Goal: Task Accomplishment & Management: Use online tool/utility

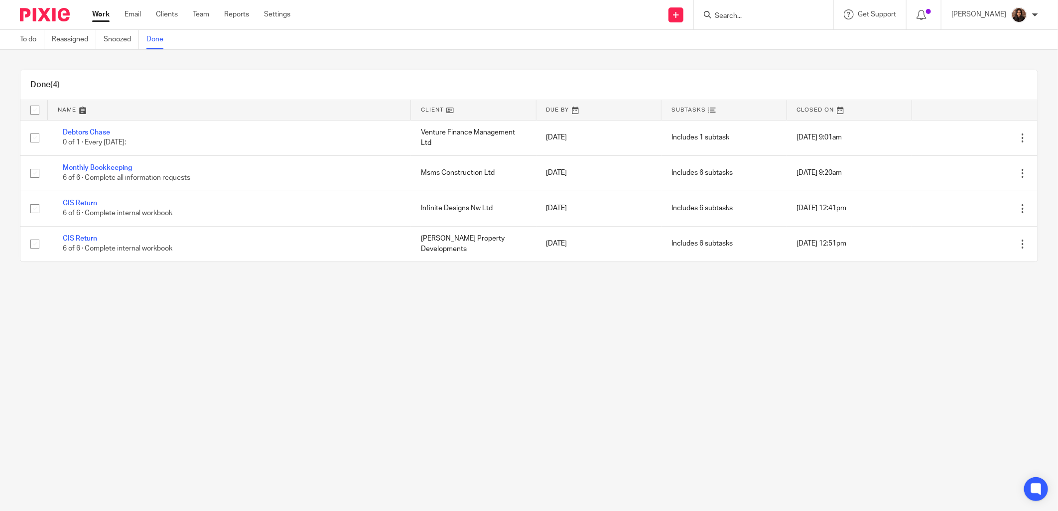
click at [742, 14] on input "Search" at bounding box center [759, 16] width 90 height 9
type input "tc"
drag, startPoint x: 779, startPoint y: 41, endPoint x: 823, endPoint y: 91, distance: 66.7
click at [779, 41] on link at bounding box center [774, 38] width 124 height 15
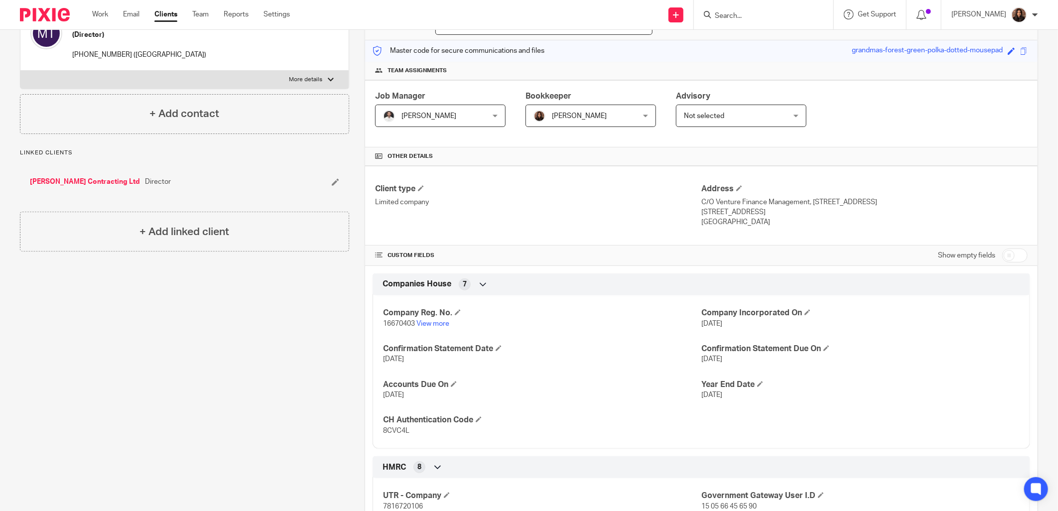
scroll to position [60, 0]
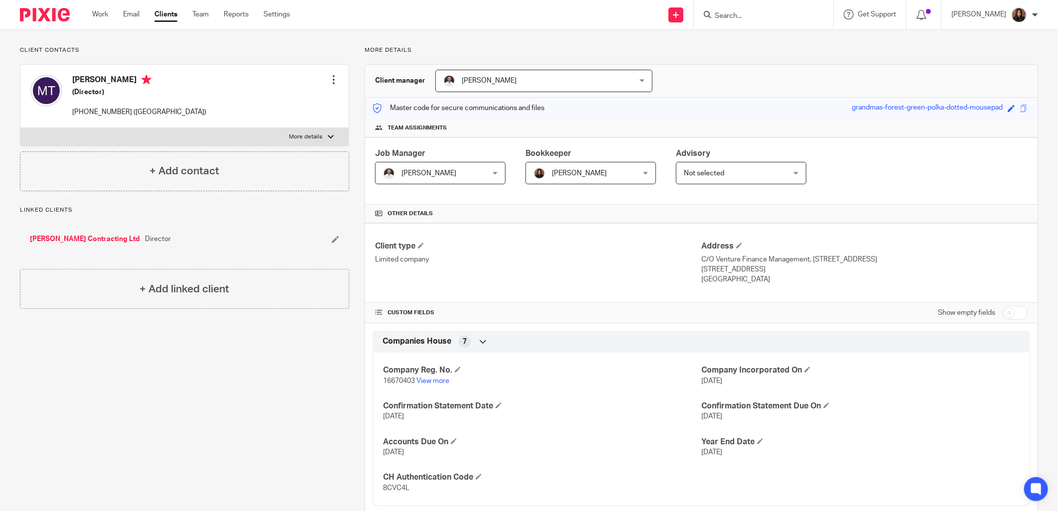
click at [1002, 312] on input "checkbox" at bounding box center [1014, 313] width 25 height 14
checkbox input "true"
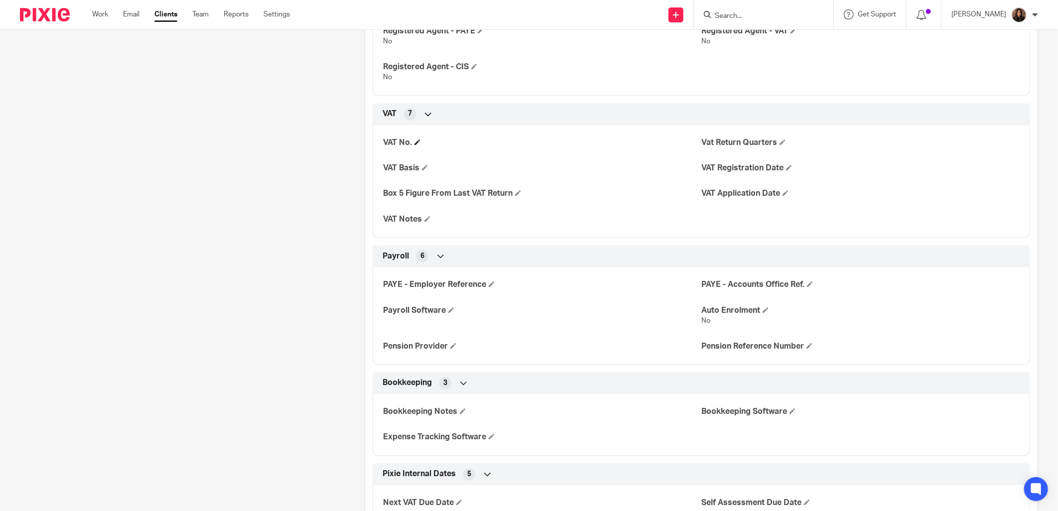
scroll to position [1259, 0]
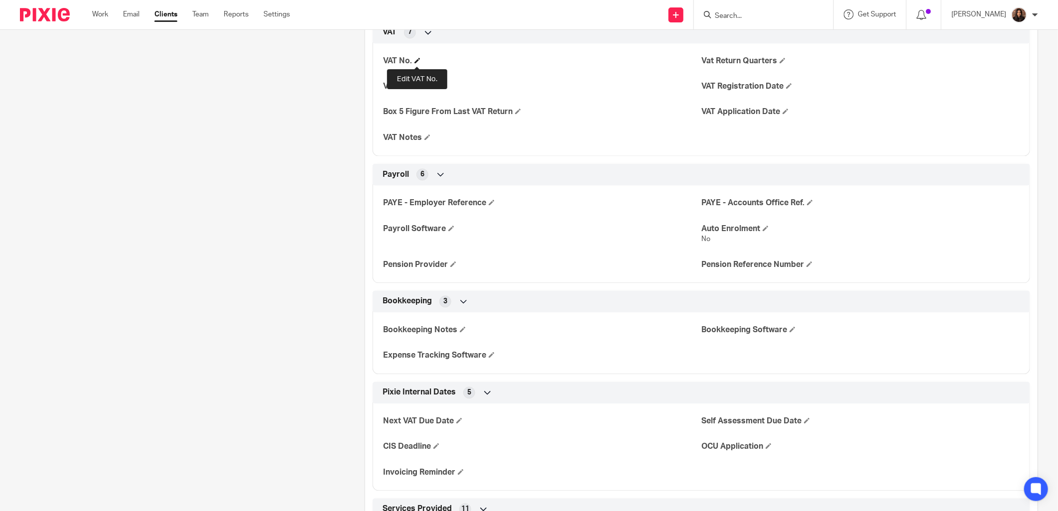
click at [416, 61] on span at bounding box center [418, 60] width 6 height 6
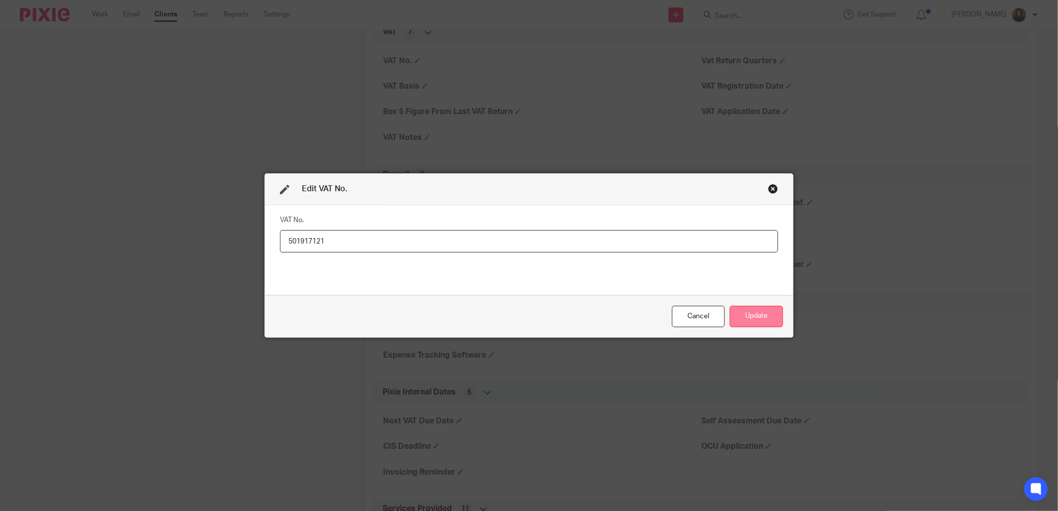
type input "501917121"
click at [763, 321] on button "Update" at bounding box center [756, 316] width 53 height 21
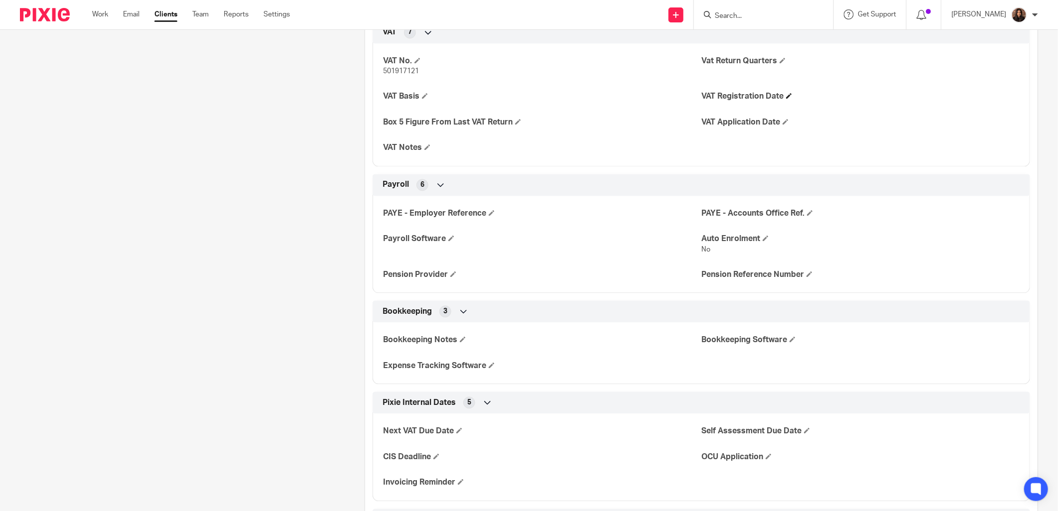
click at [780, 95] on h4 "VAT Registration Date" at bounding box center [861, 96] width 318 height 10
click at [782, 96] on h4 "VAT Registration Date" at bounding box center [861, 96] width 318 height 10
click at [786, 97] on span at bounding box center [789, 96] width 6 height 6
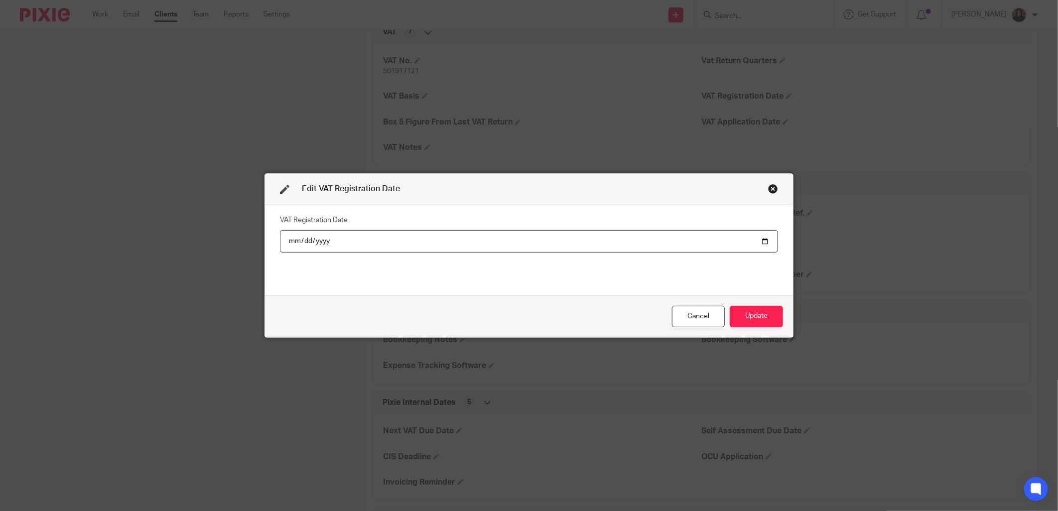
click at [286, 241] on input "date" at bounding box center [529, 241] width 498 height 22
type input "[DATE]"
click at [759, 317] on button "Update" at bounding box center [756, 316] width 53 height 21
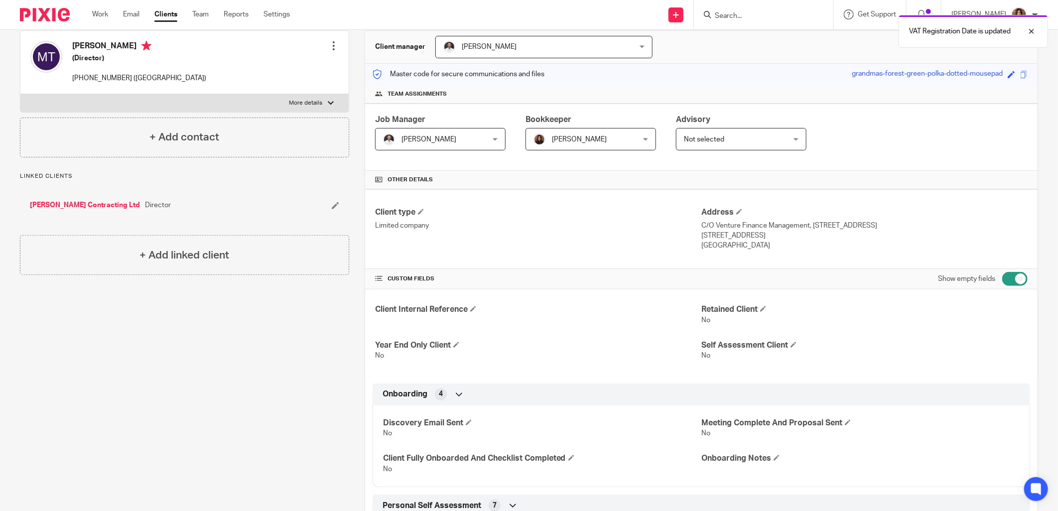
scroll to position [0, 0]
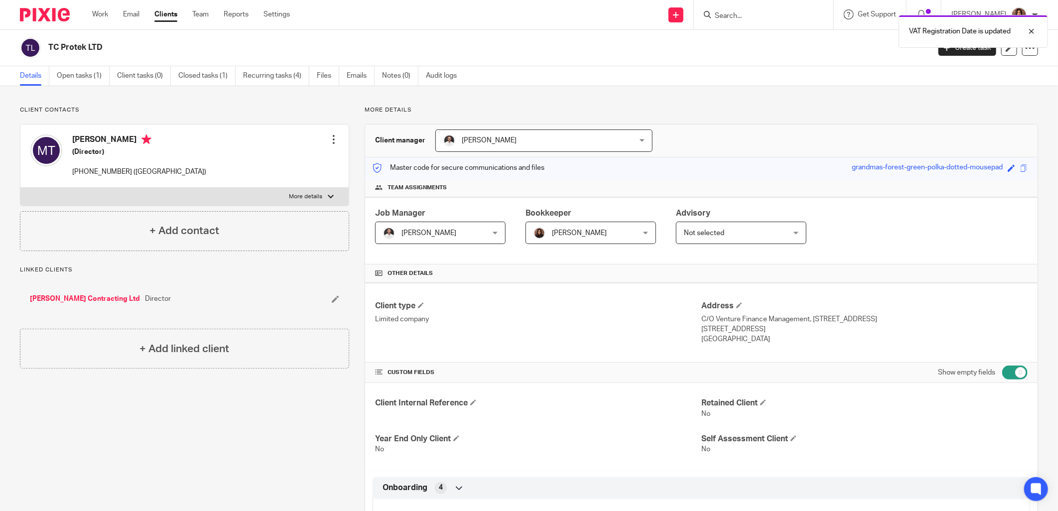
click at [310, 197] on p "More details" at bounding box center [305, 197] width 33 height 8
click at [20, 188] on input "More details" at bounding box center [20, 187] width 0 height 0
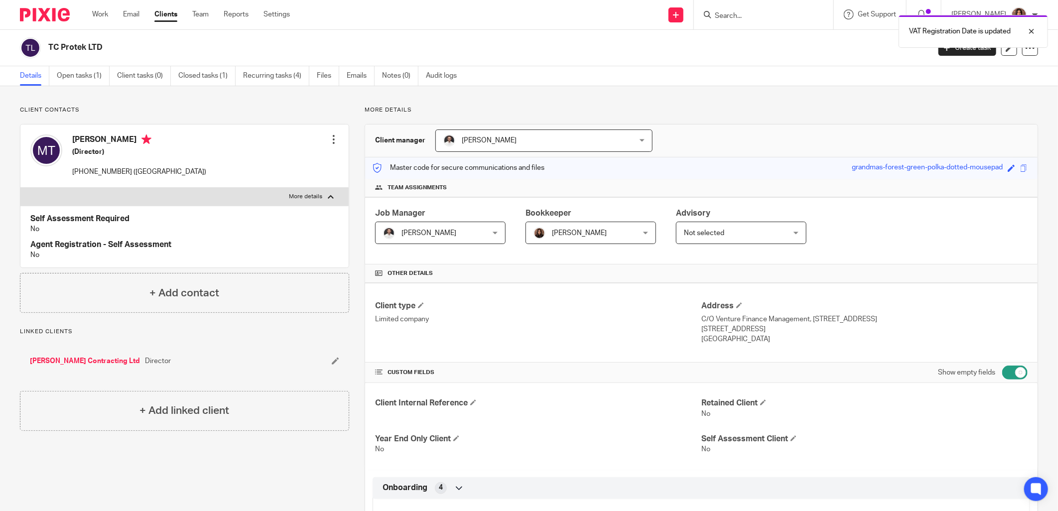
click at [306, 194] on p "More details" at bounding box center [305, 197] width 33 height 8
click at [20, 188] on input "More details" at bounding box center [20, 187] width 0 height 0
checkbox input "false"
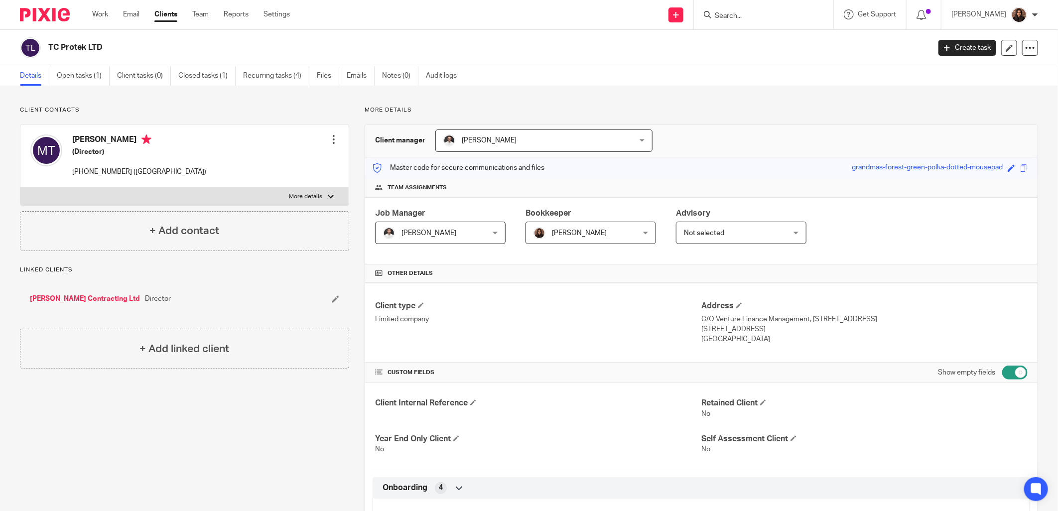
click at [867, 202] on div "Job Manager [PERSON_NAME] [PERSON_NAME] Not selected [PERSON_NAME] [PERSON_NAME…" at bounding box center [701, 230] width 673 height 67
click at [521, 57] on div "TC Protek LTD" at bounding box center [472, 47] width 904 height 21
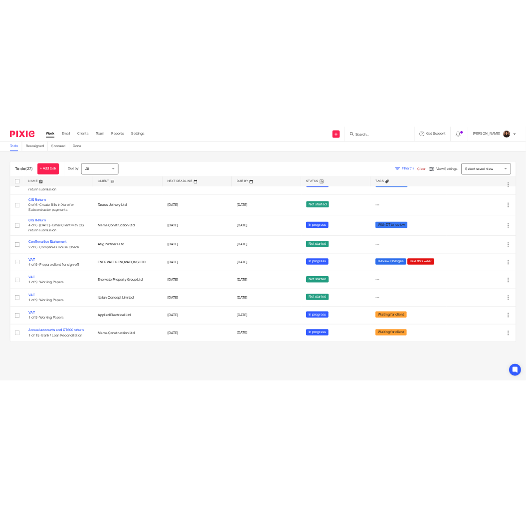
scroll to position [756, 0]
